Goal: Task Accomplishment & Management: Use online tool/utility

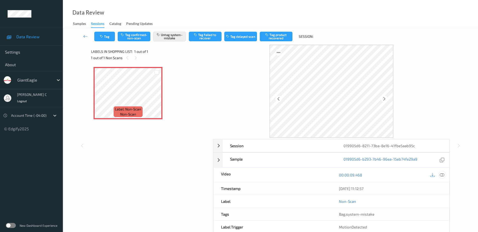
click at [442, 175] on icon at bounding box center [442, 174] width 5 height 5
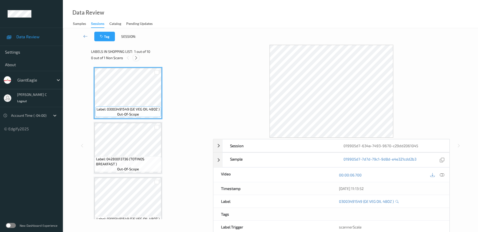
click at [136, 58] on icon at bounding box center [136, 58] width 4 height 5
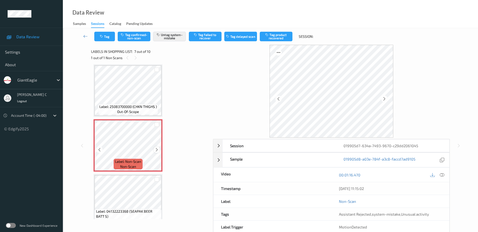
click at [157, 150] on icon at bounding box center [157, 149] width 4 height 5
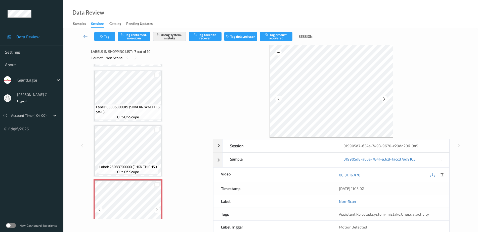
scroll to position [214, 0]
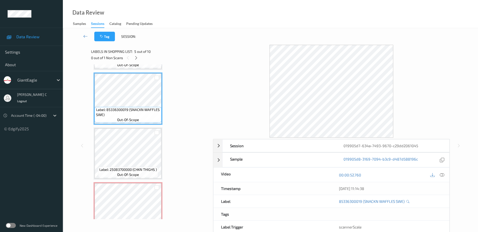
click at [444, 175] on icon at bounding box center [442, 174] width 5 height 5
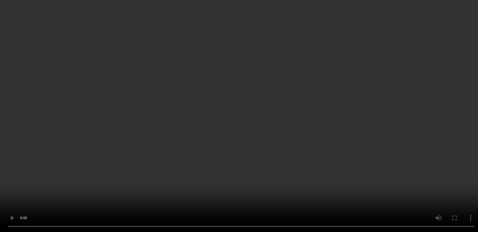
scroll to position [245, 0]
